Goal: Task Accomplishment & Management: Use online tool/utility

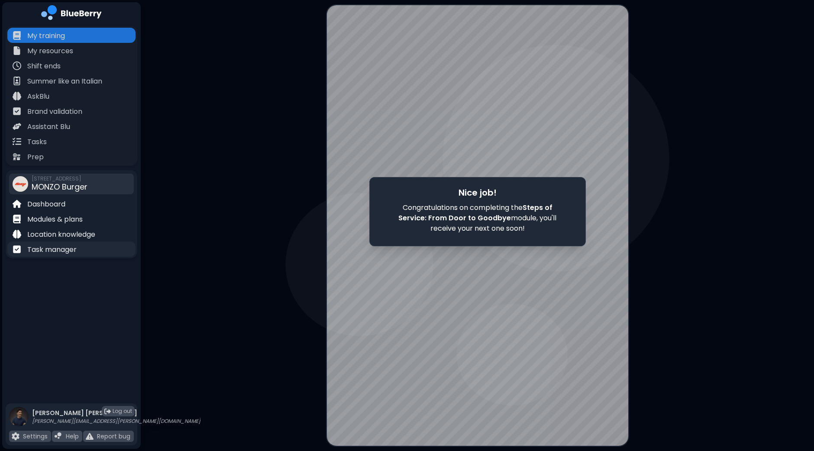
click at [58, 245] on p "Task manager" at bounding box center [51, 250] width 49 height 10
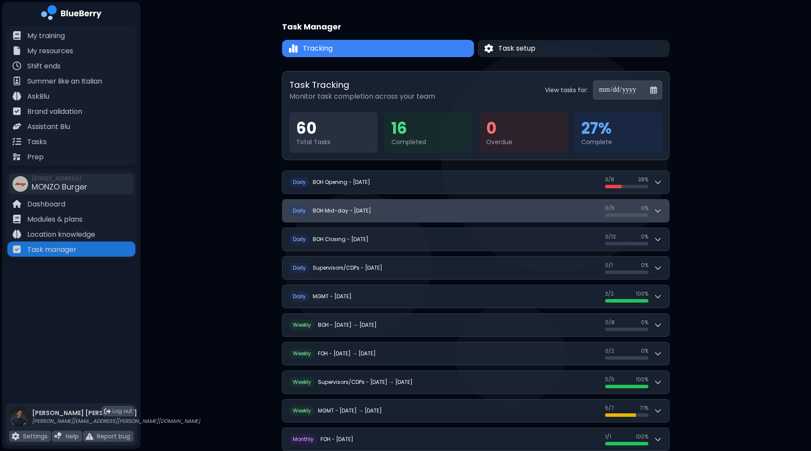
click at [668, 209] on button "D [PERSON_NAME] Mid-day - [DATE] 0 / 5 0 / 5 0 %" at bounding box center [476, 211] width 387 height 23
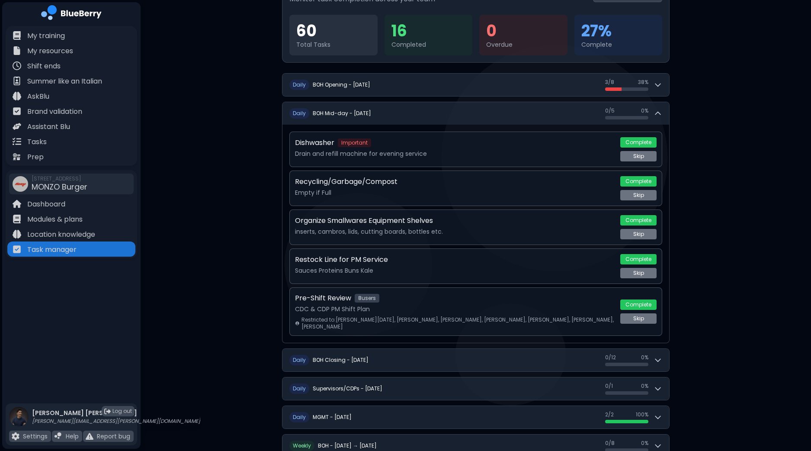
scroll to position [99, 0]
click at [622, 178] on button "Complete" at bounding box center [639, 180] width 36 height 10
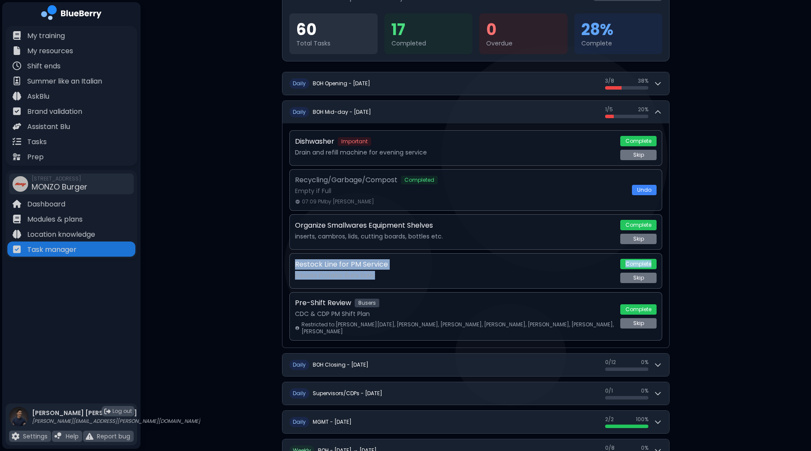
drag, startPoint x: 811, startPoint y: 238, endPoint x: 810, endPoint y: 261, distance: 23.0
click at [810, 261] on div "**********" at bounding box center [476, 292] width 671 height 782
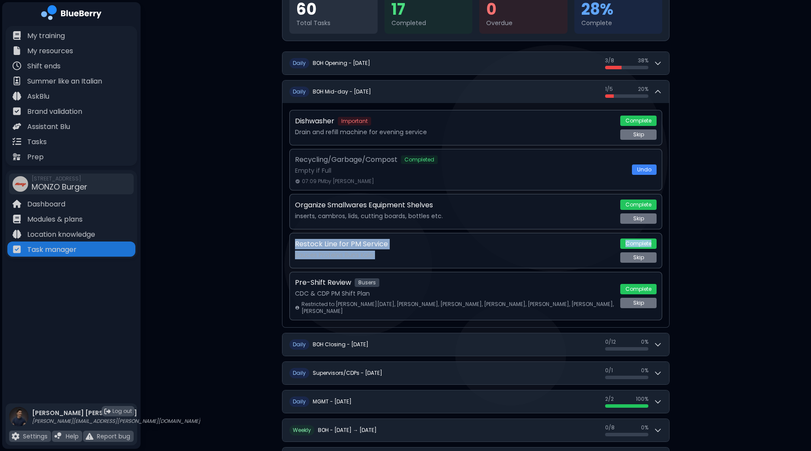
scroll to position [130, 0]
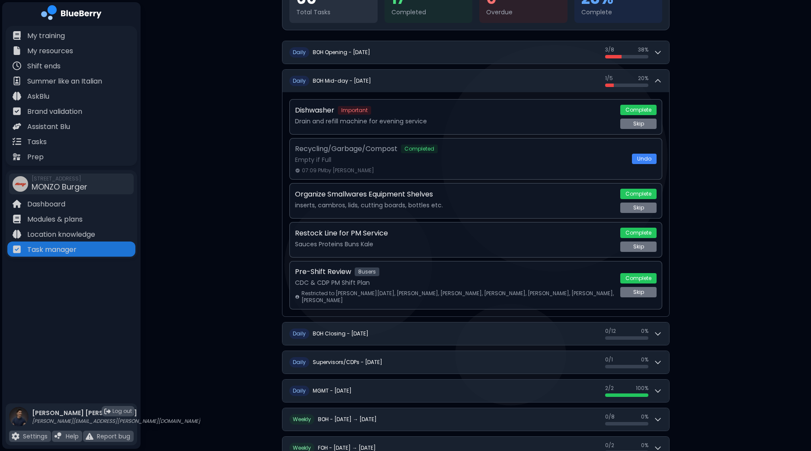
click at [734, 247] on div "**********" at bounding box center [476, 261] width 671 height 782
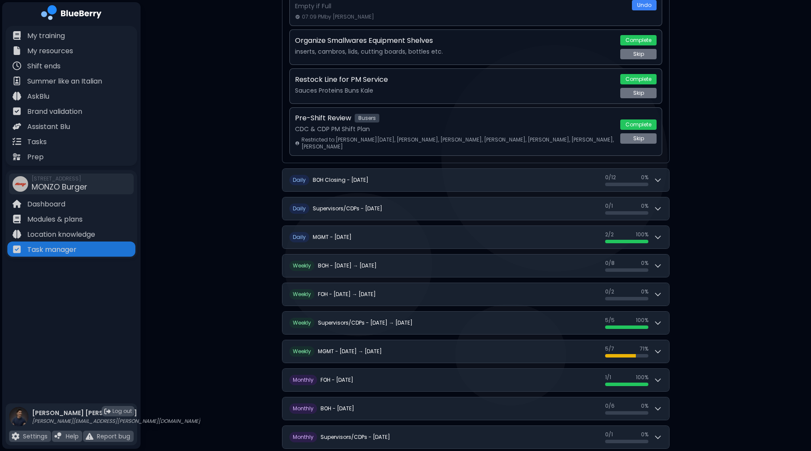
scroll to position [301, 0]
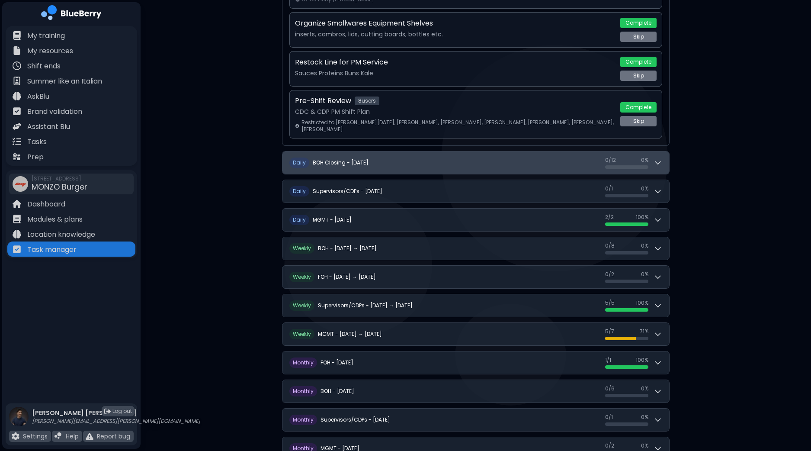
click at [662, 159] on icon at bounding box center [658, 162] width 9 height 9
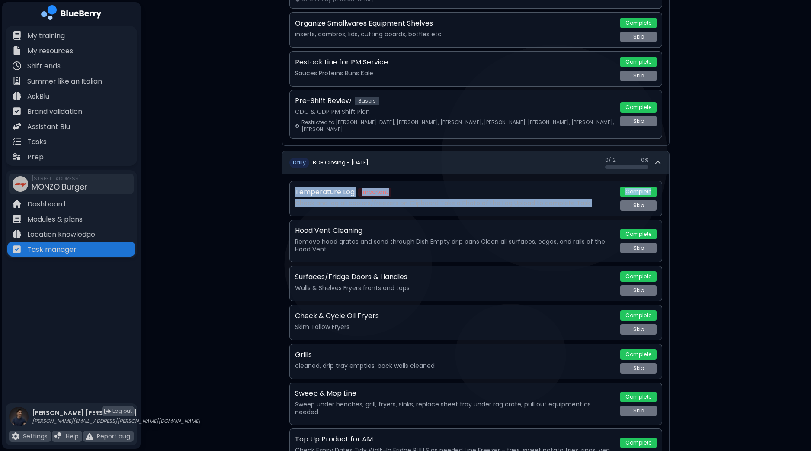
drag, startPoint x: 811, startPoint y: 164, endPoint x: 810, endPoint y: 176, distance: 11.3
click at [810, 176] on div "**********" at bounding box center [476, 353] width 671 height 1308
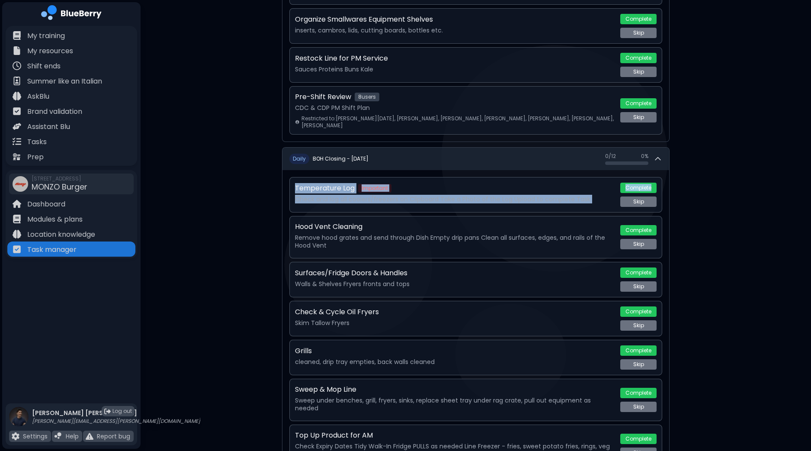
scroll to position [307, 0]
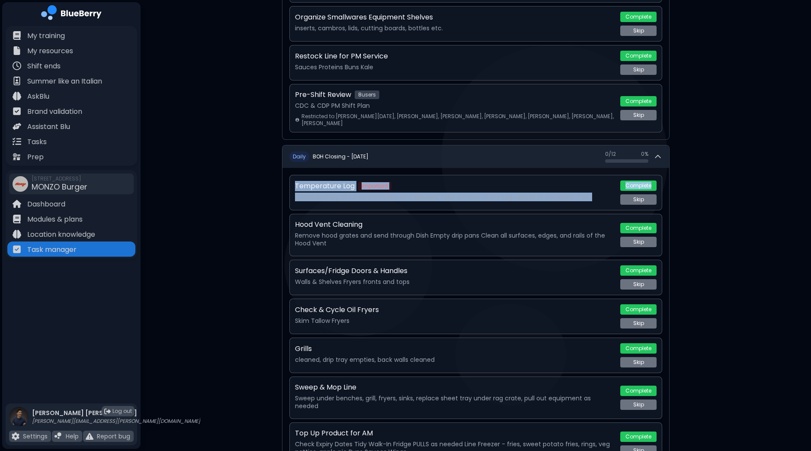
click at [768, 187] on div "**********" at bounding box center [476, 347] width 671 height 1308
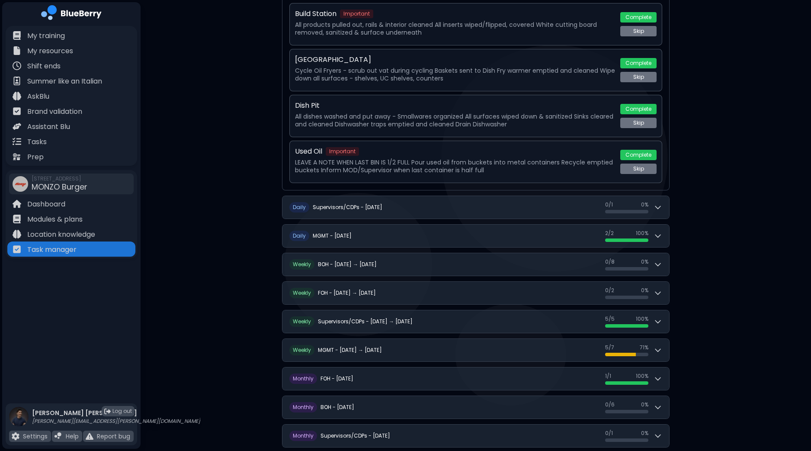
scroll to position [823, 0]
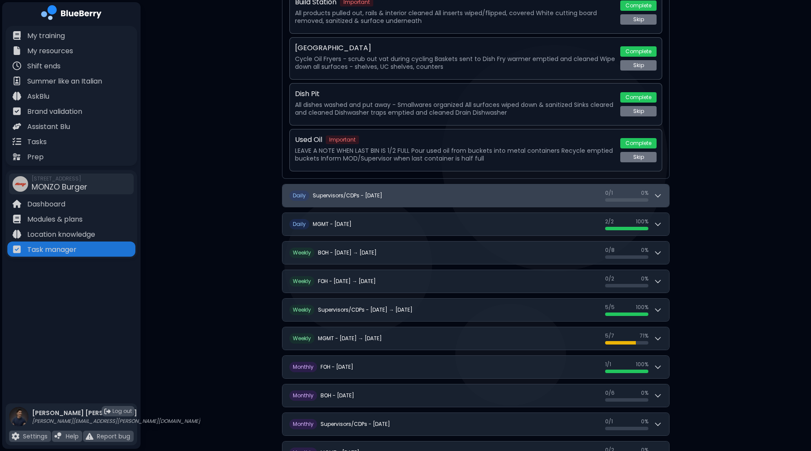
click at [667, 187] on button "D aily Supervisors/CDPs - [DATE] 0 / 1 0 / 1 0 %" at bounding box center [476, 195] width 387 height 23
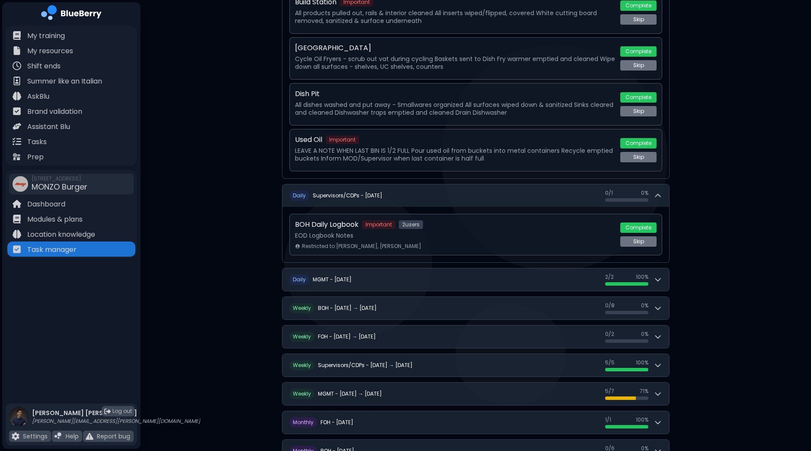
drag, startPoint x: 810, startPoint y: 287, endPoint x: 810, endPoint y: 303, distance: 16.4
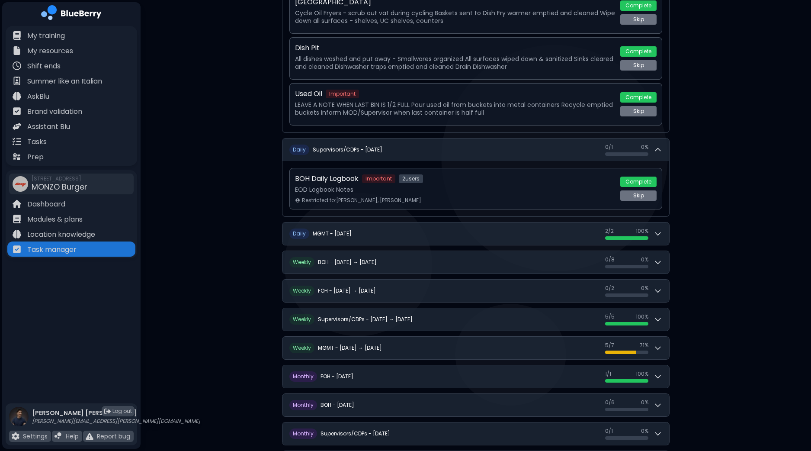
scroll to position [900, 0]
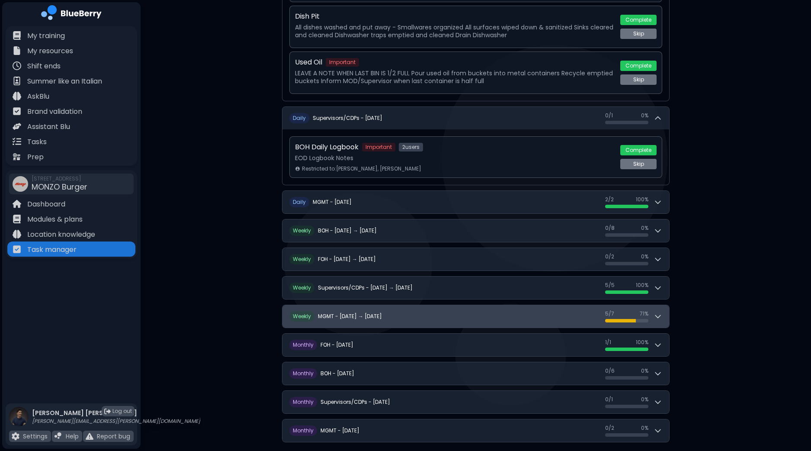
click at [662, 312] on icon at bounding box center [658, 316] width 9 height 9
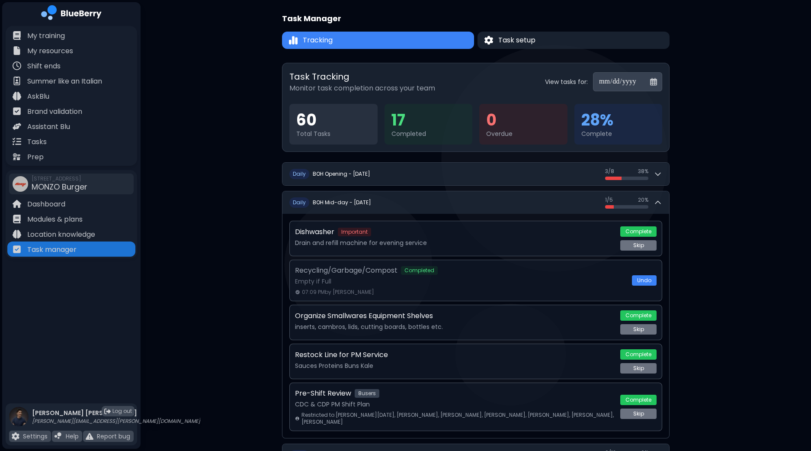
scroll to position [0, 0]
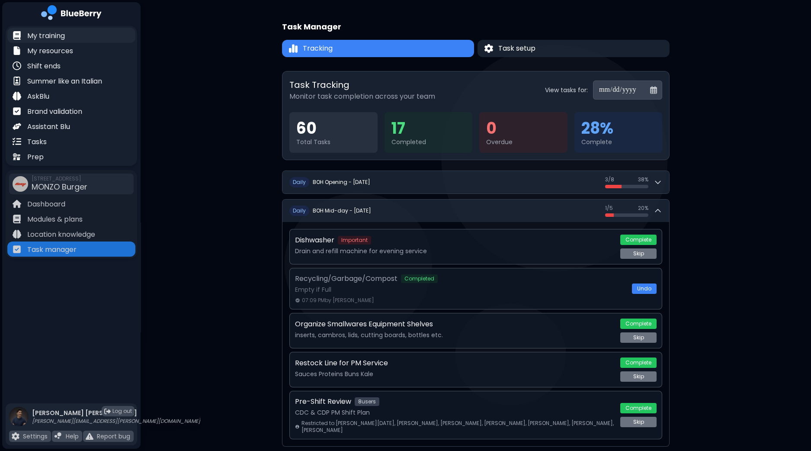
click at [56, 35] on p "My training" at bounding box center [46, 36] width 38 height 10
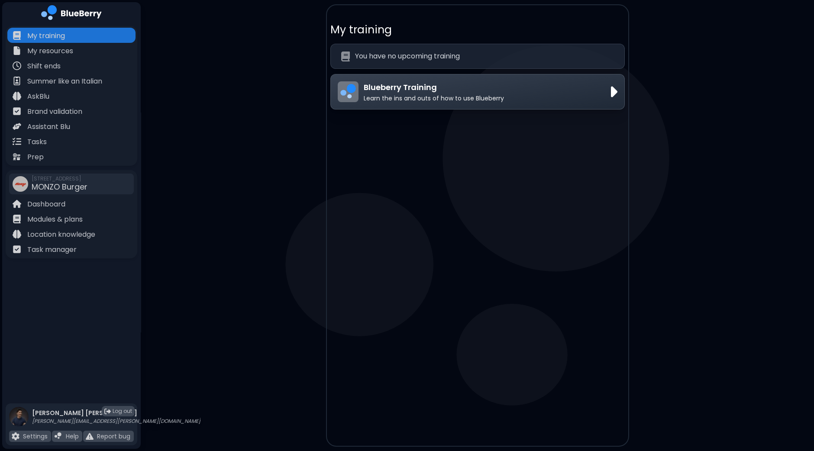
click at [482, 94] on p "Learn the ins and outs of how to use Blueberry" at bounding box center [434, 98] width 140 height 8
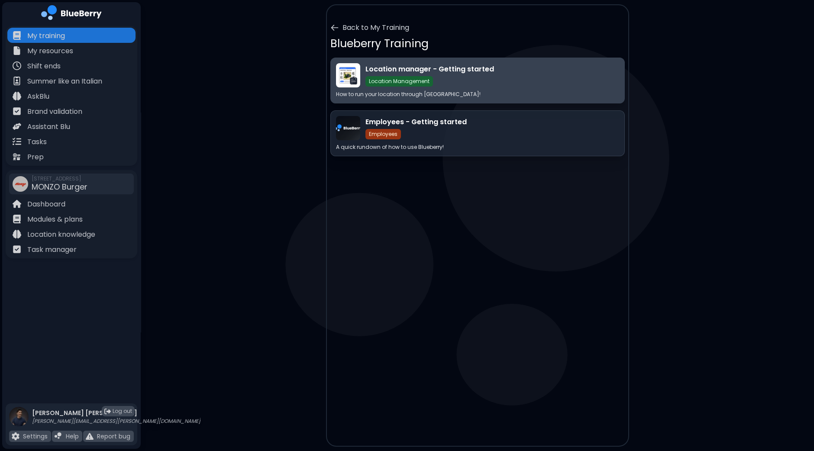
click at [467, 78] on div "Location manager - Getting started Location Management" at bounding box center [492, 75] width 254 height 23
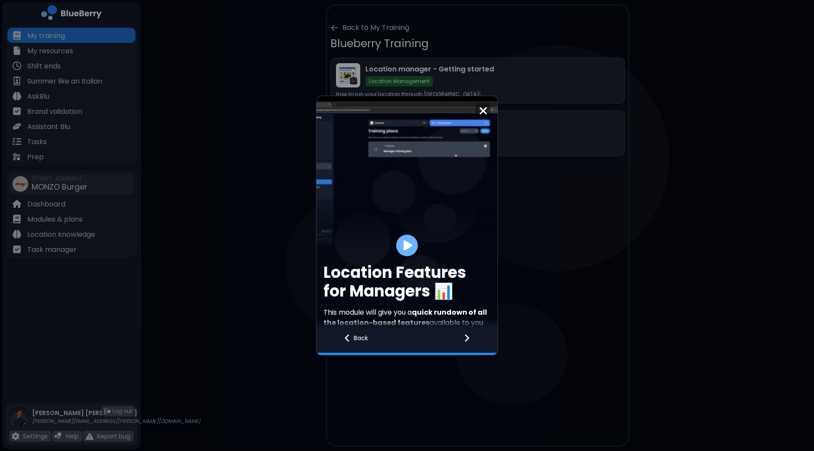
click at [411, 249] on img at bounding box center [407, 246] width 9 height 12
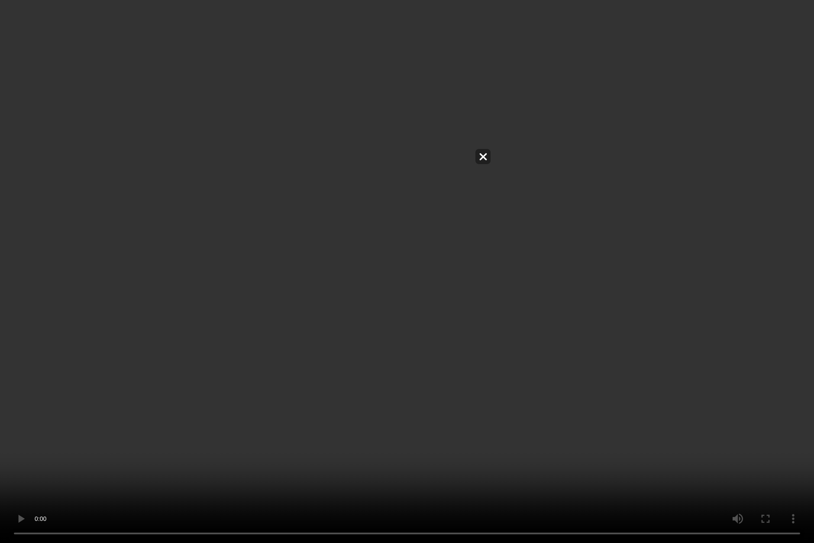
click at [86, 451] on video at bounding box center [407, 271] width 814 height 543
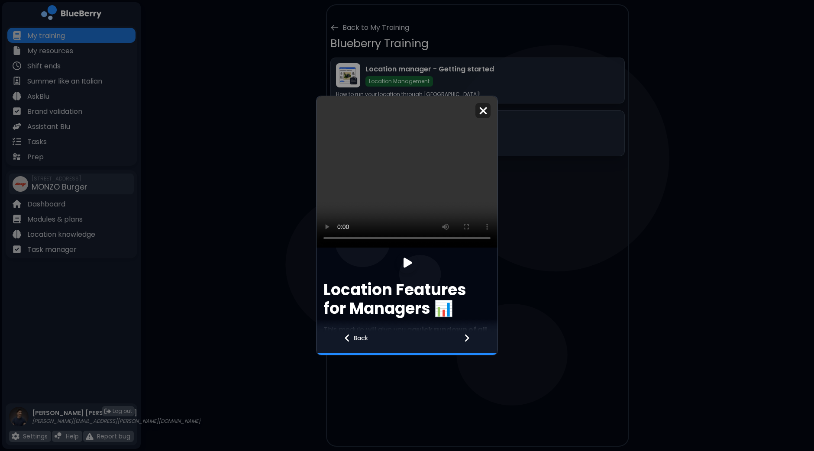
click at [472, 342] on div at bounding box center [471, 343] width 51 height 23
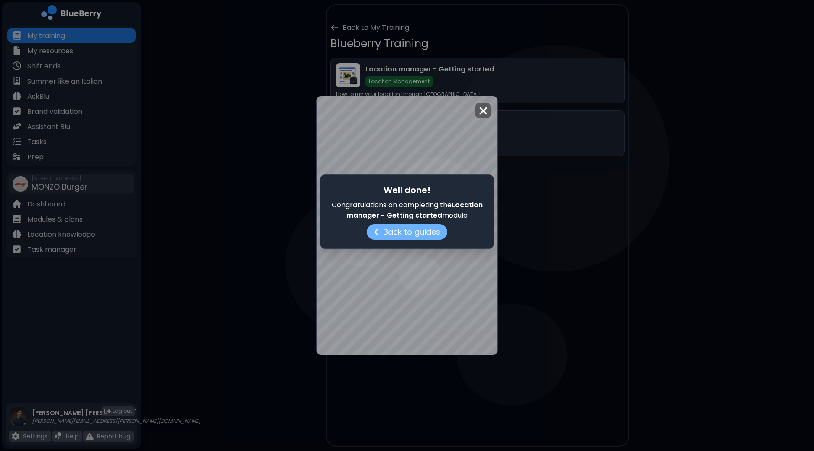
click at [416, 229] on button "Back to guides" at bounding box center [407, 232] width 80 height 16
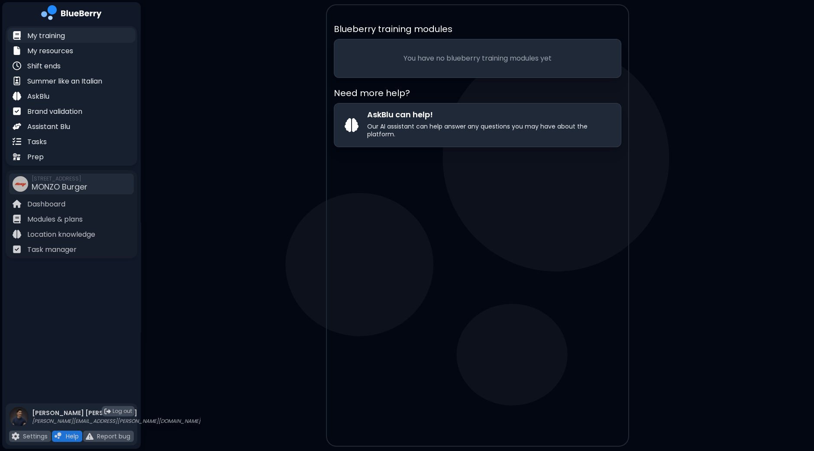
click at [39, 32] on p "My training" at bounding box center [46, 36] width 38 height 10
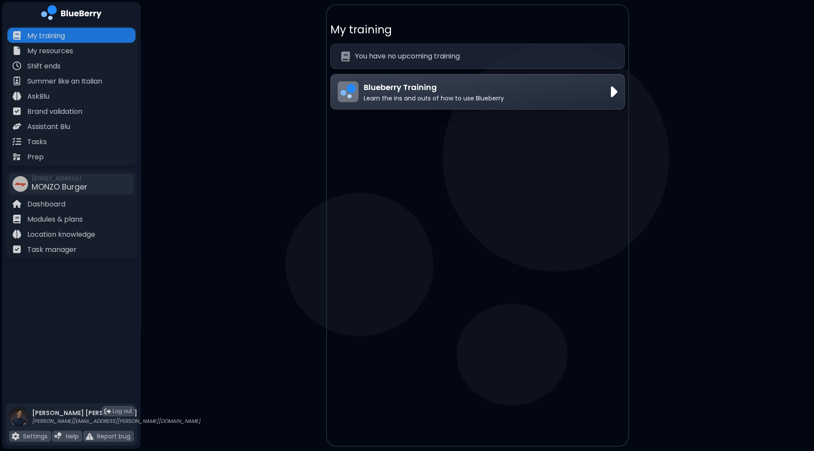
click at [466, 94] on p "Learn the ins and outs of how to use Blueberry" at bounding box center [434, 98] width 140 height 8
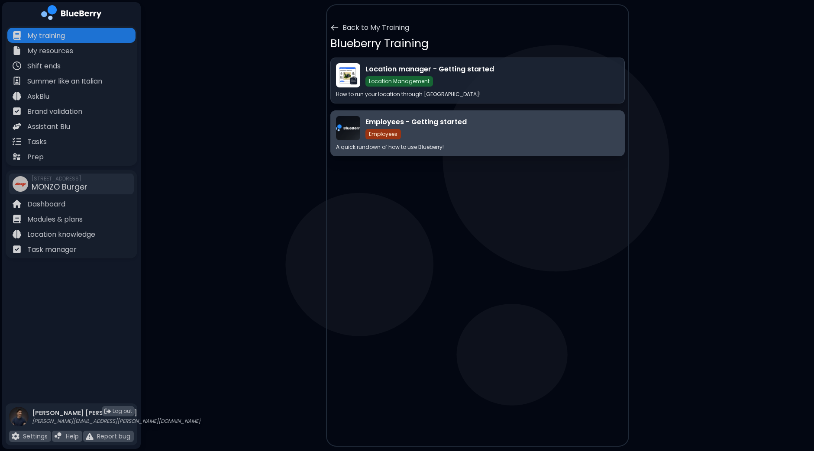
click at [454, 138] on div "Employees - Getting started Employees" at bounding box center [492, 128] width 254 height 23
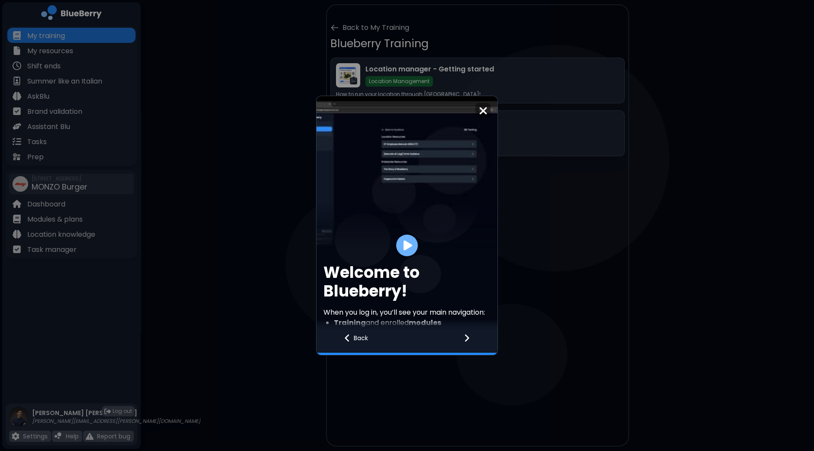
click at [403, 251] on div at bounding box center [407, 246] width 22 height 22
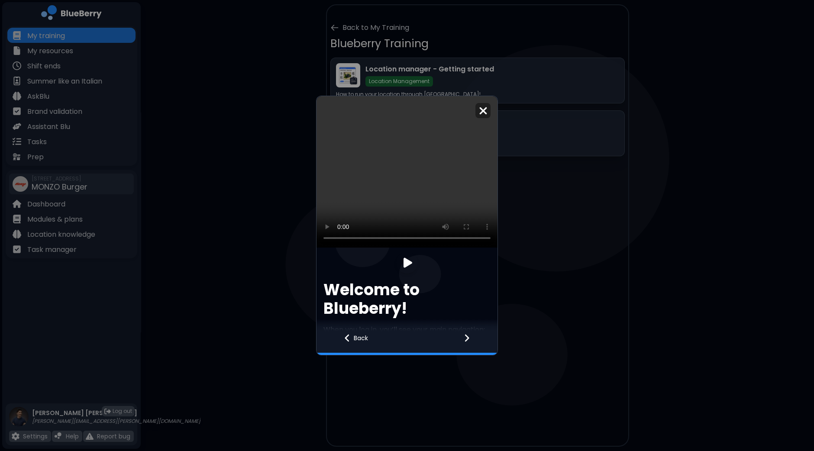
click at [474, 337] on div at bounding box center [471, 343] width 51 height 23
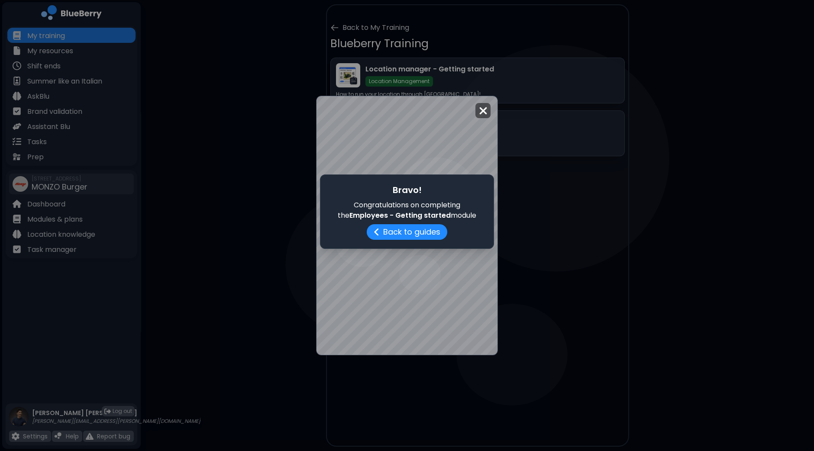
click at [488, 113] on div at bounding box center [482, 110] width 15 height 15
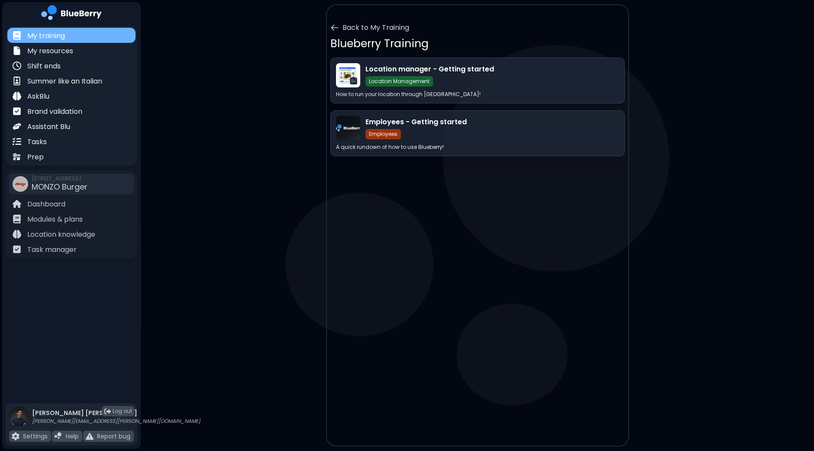
click at [84, 39] on div "My training" at bounding box center [71, 35] width 128 height 15
click at [377, 25] on button "Back to My Training" at bounding box center [369, 28] width 79 height 10
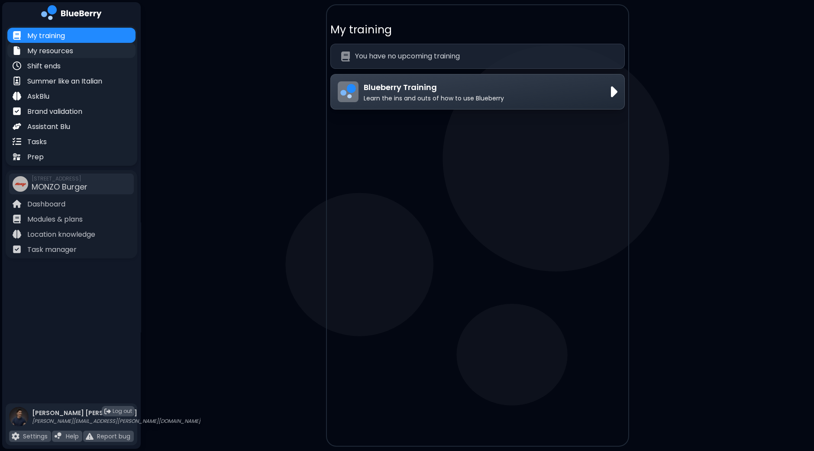
click at [61, 55] on p "My resources" at bounding box center [50, 51] width 46 height 10
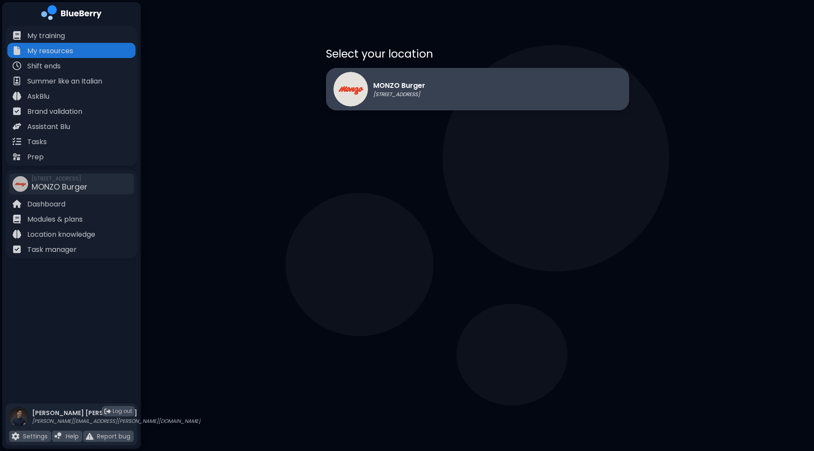
click at [505, 105] on div "MONZO Burger [STREET_ADDRESS]" at bounding box center [477, 89] width 303 height 42
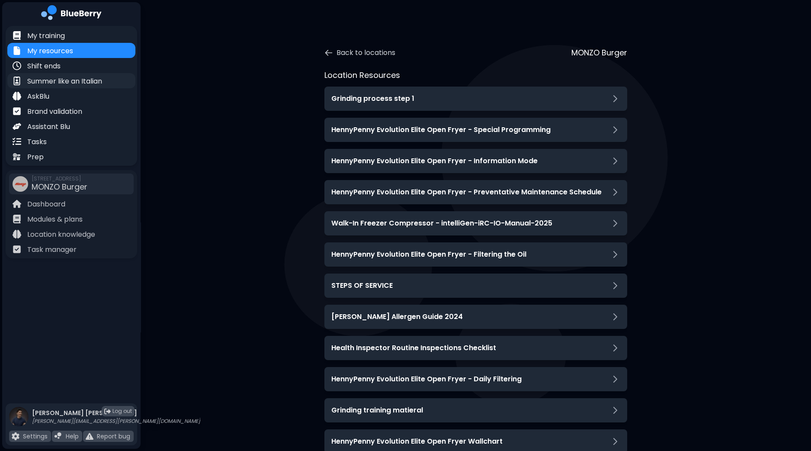
click at [48, 78] on p "Summer like an Italian" at bounding box center [64, 81] width 75 height 10
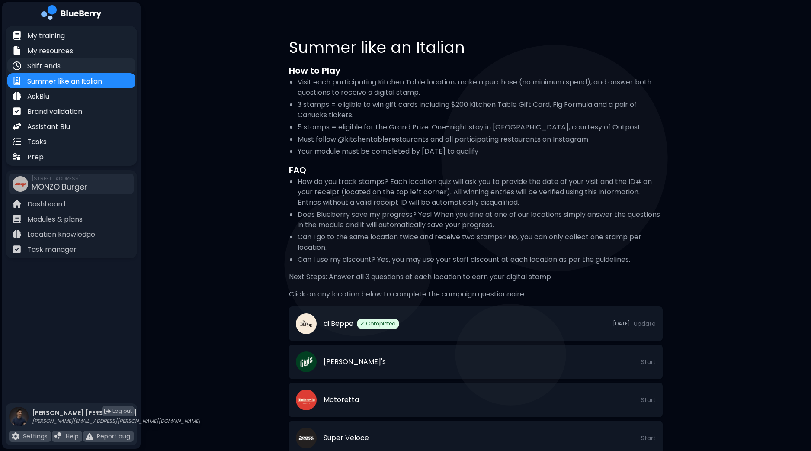
click at [61, 64] on p "Shift ends" at bounding box center [43, 66] width 33 height 10
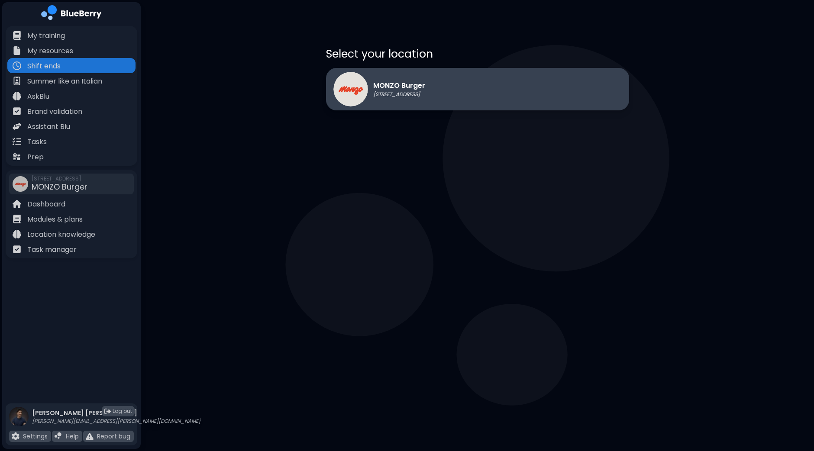
click at [461, 100] on div "MONZO Burger [STREET_ADDRESS]" at bounding box center [477, 89] width 303 height 42
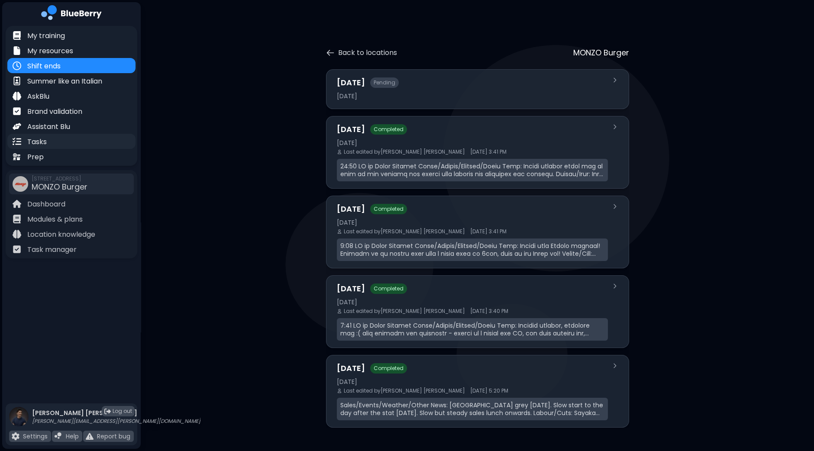
click at [65, 144] on div "Tasks" at bounding box center [71, 141] width 128 height 15
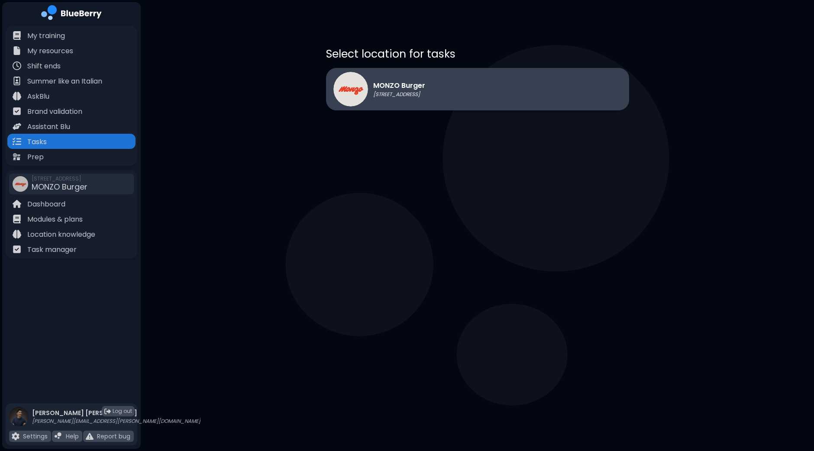
click at [417, 86] on p "MONZO Burger" at bounding box center [399, 85] width 52 height 10
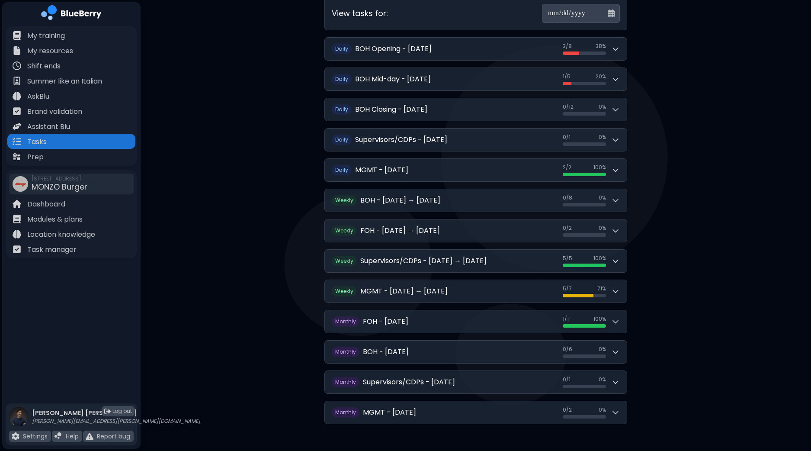
scroll to position [74, 0]
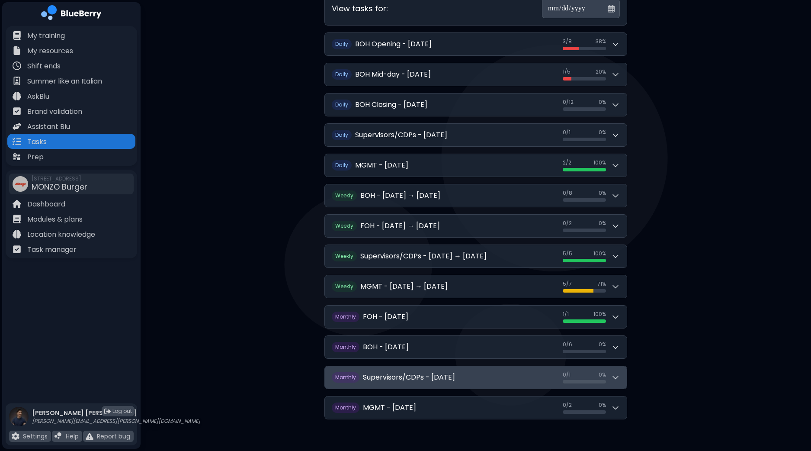
click at [607, 375] on div "0 / 1 0 / 1 0 %" at bounding box center [591, 377] width 57 height 12
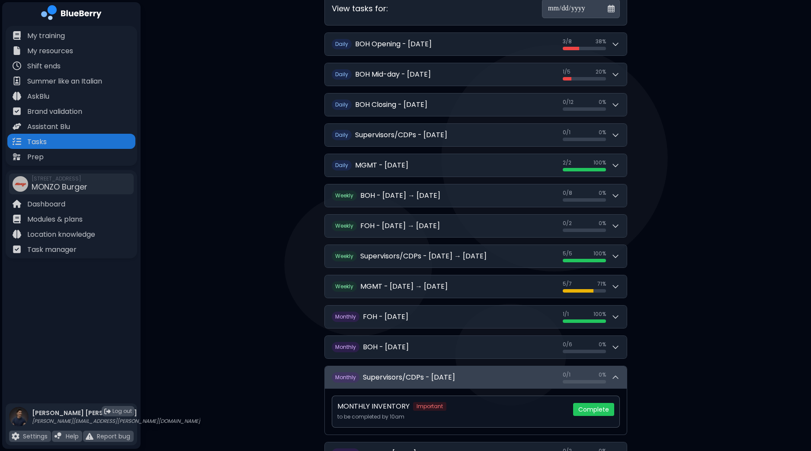
click at [612, 375] on icon at bounding box center [616, 377] width 9 height 9
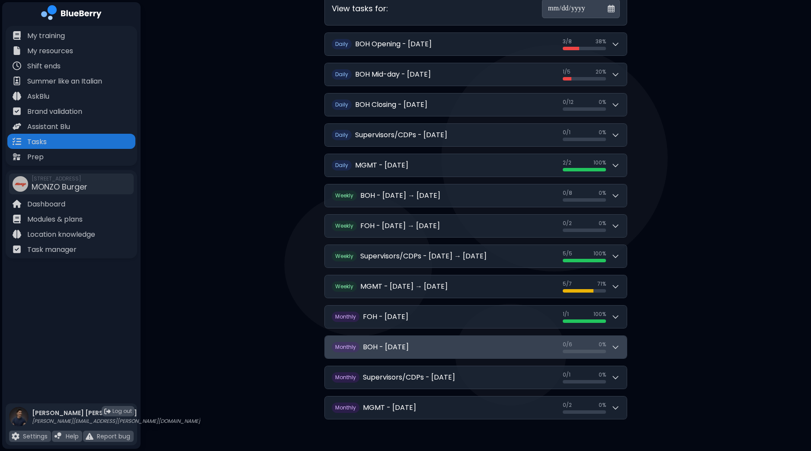
click at [620, 344] on button "M onthly BOH - [DATE] 0 / 6 0 / 6 0 %" at bounding box center [476, 347] width 302 height 23
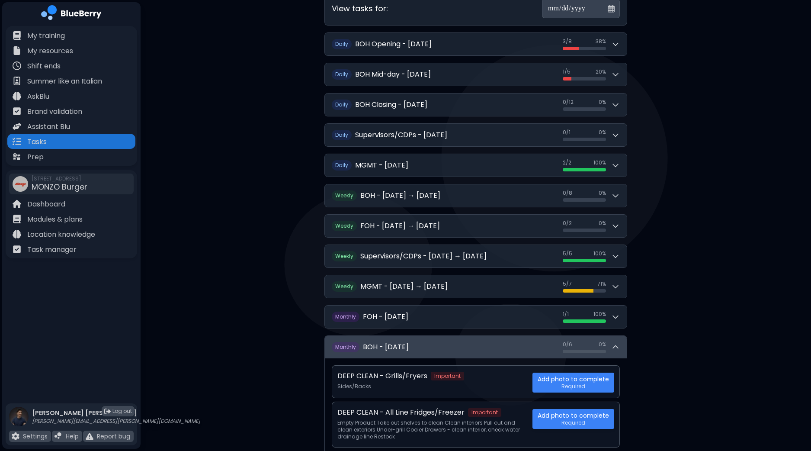
click at [620, 344] on button "M onthly BOH - [DATE] 0 / 6 0 / 6 0 %" at bounding box center [476, 347] width 302 height 23
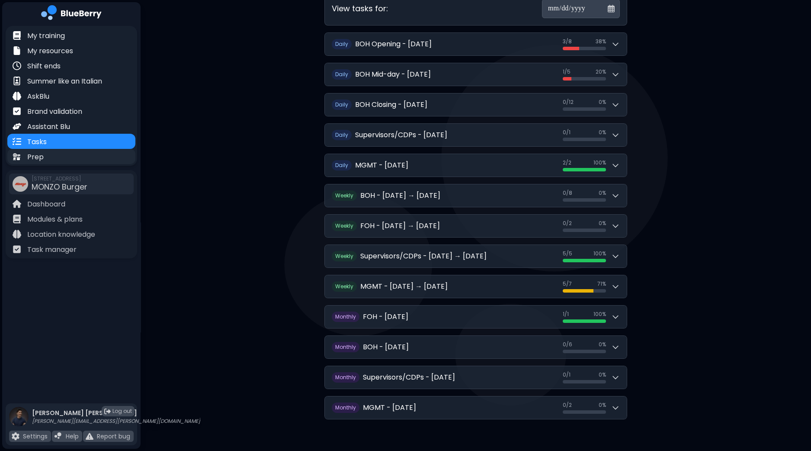
click at [71, 159] on div "Prep" at bounding box center [71, 156] width 128 height 15
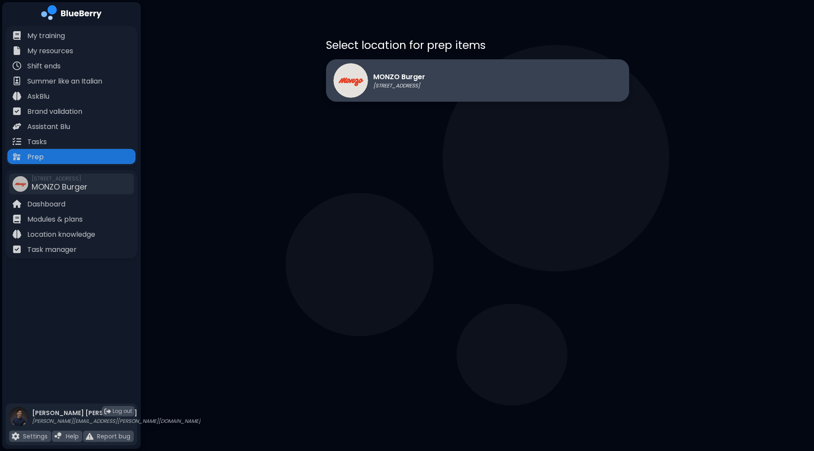
click at [502, 76] on div "MONZO Burger [STREET_ADDRESS]" at bounding box center [477, 80] width 303 height 42
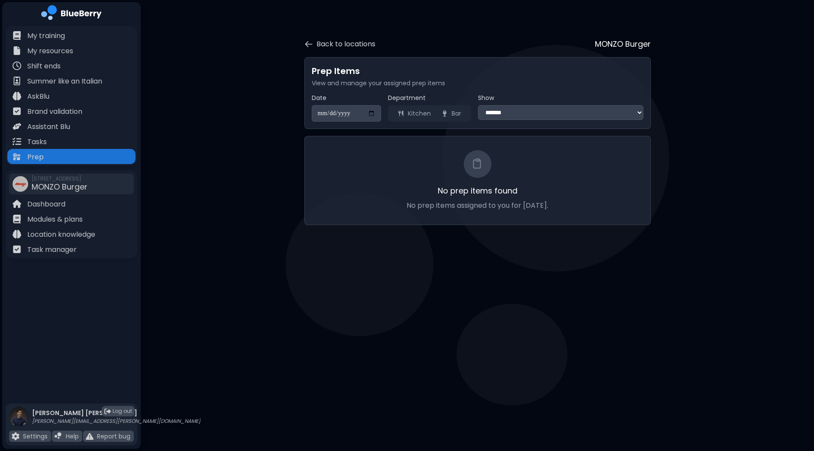
click at [420, 115] on button "Kitchen" at bounding box center [414, 113] width 44 height 13
click at [447, 114] on icon at bounding box center [444, 113] width 7 height 7
click at [409, 113] on button "Kitchen" at bounding box center [414, 113] width 44 height 13
click at [573, 113] on select "**********" at bounding box center [560, 112] width 165 height 15
click at [478, 105] on select "**********" at bounding box center [560, 112] width 165 height 15
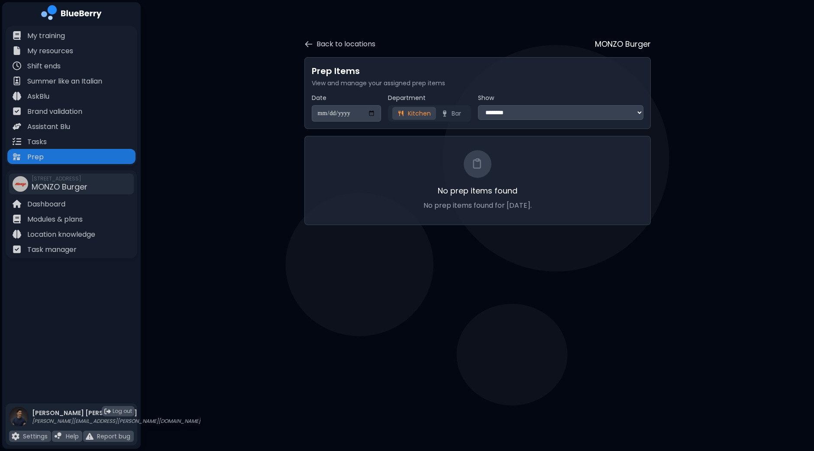
click at [544, 118] on select "**********" at bounding box center [560, 112] width 165 height 15
select select "**********"
click at [478, 105] on select "**********" at bounding box center [560, 112] width 165 height 15
click at [45, 206] on p "Dashboard" at bounding box center [46, 204] width 38 height 10
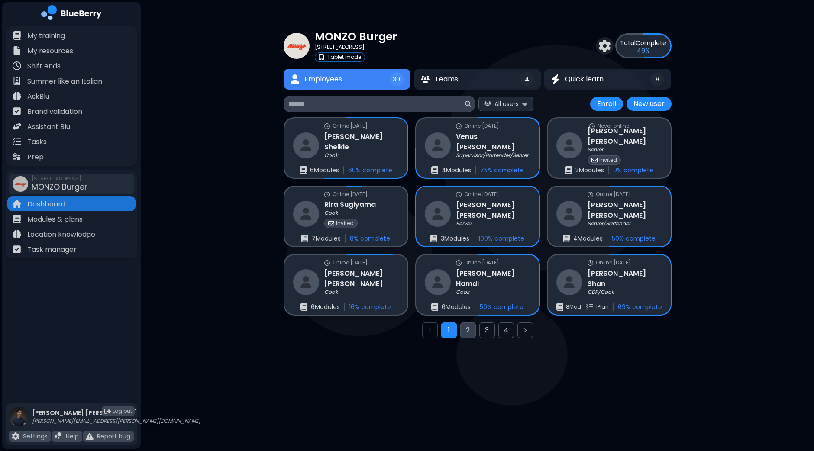
click at [464, 331] on button "2" at bounding box center [468, 330] width 16 height 16
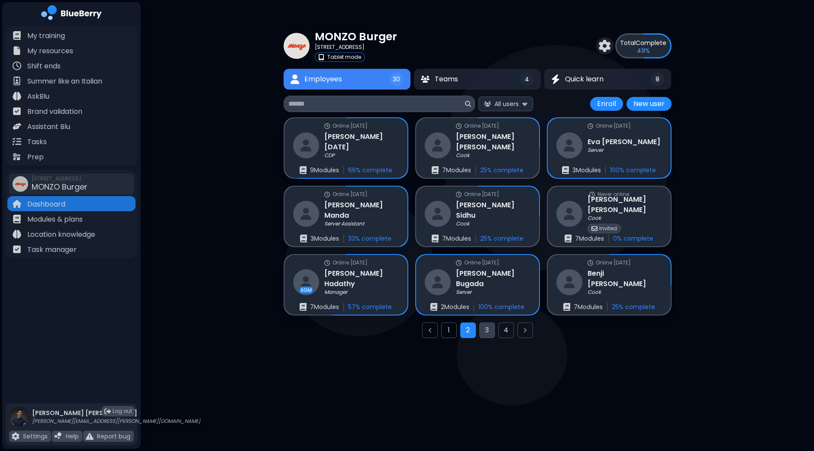
click at [488, 331] on button "3" at bounding box center [487, 330] width 16 height 16
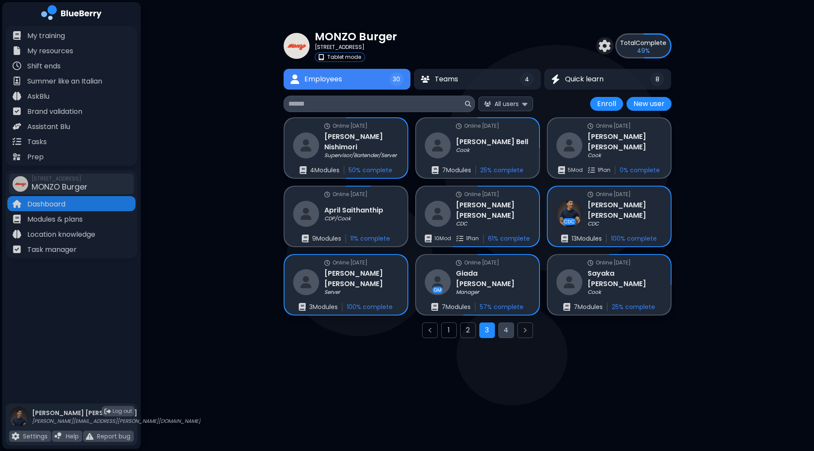
click at [509, 329] on button "4" at bounding box center [506, 330] width 16 height 16
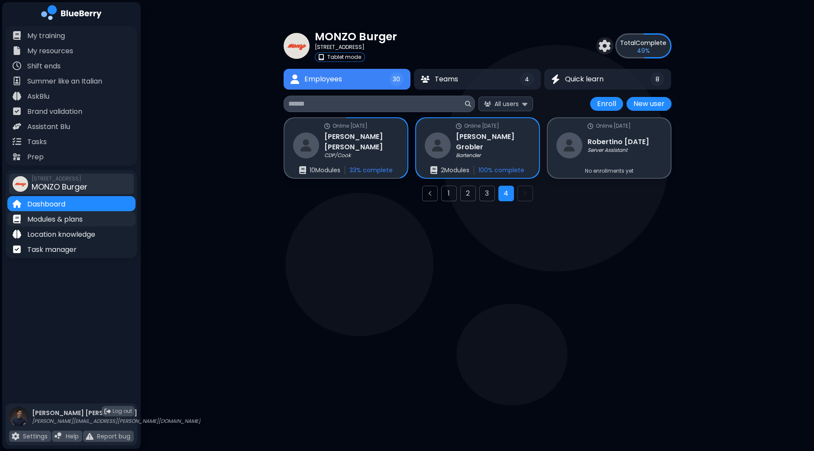
click at [67, 224] on p "Modules & plans" at bounding box center [54, 219] width 55 height 10
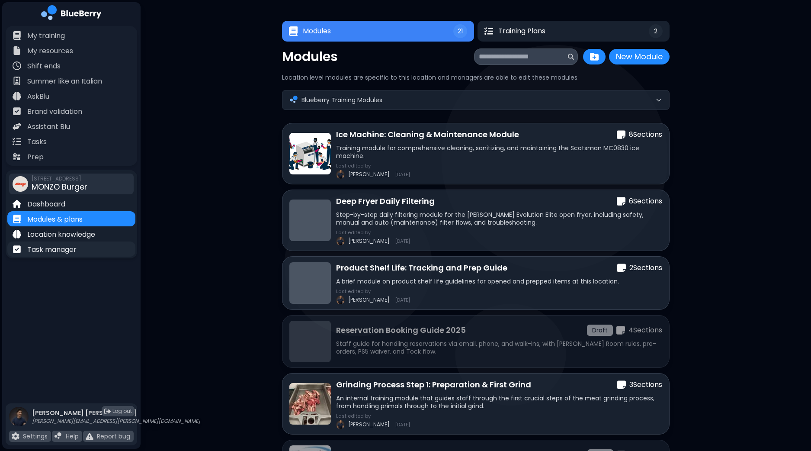
click at [39, 254] on p "Task manager" at bounding box center [51, 250] width 49 height 10
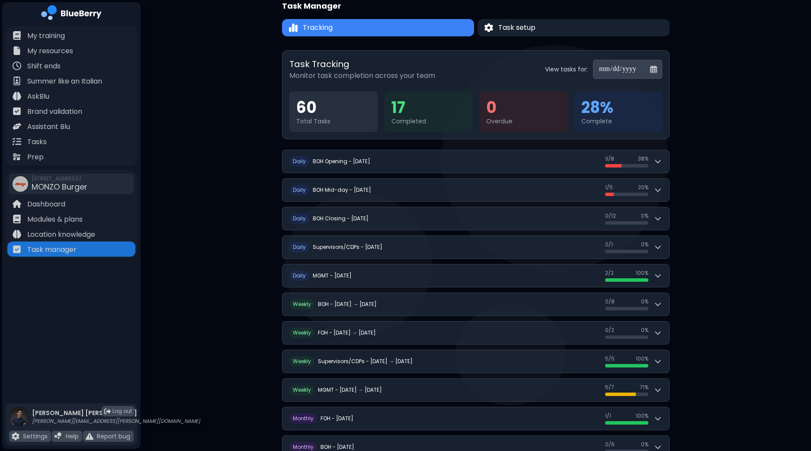
scroll to position [103, 0]
